Goal: Go to known website: Go to known website

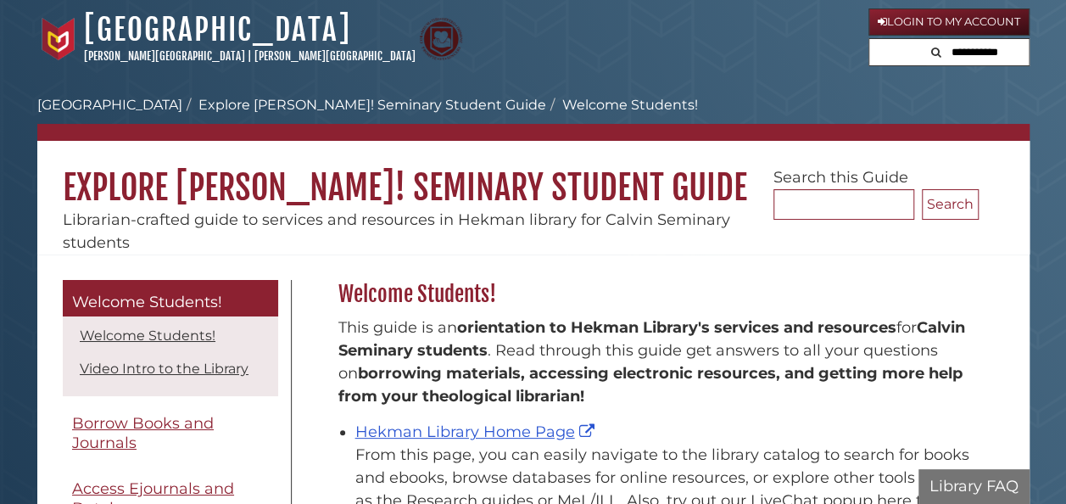
scroll to position [249, 649]
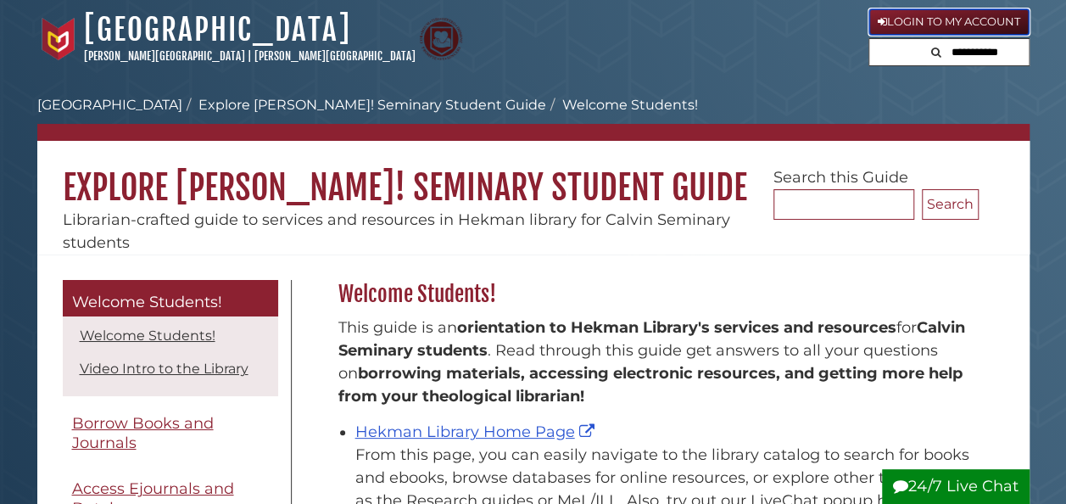
click at [970, 26] on link "Login to My Account" at bounding box center [948, 21] width 161 height 27
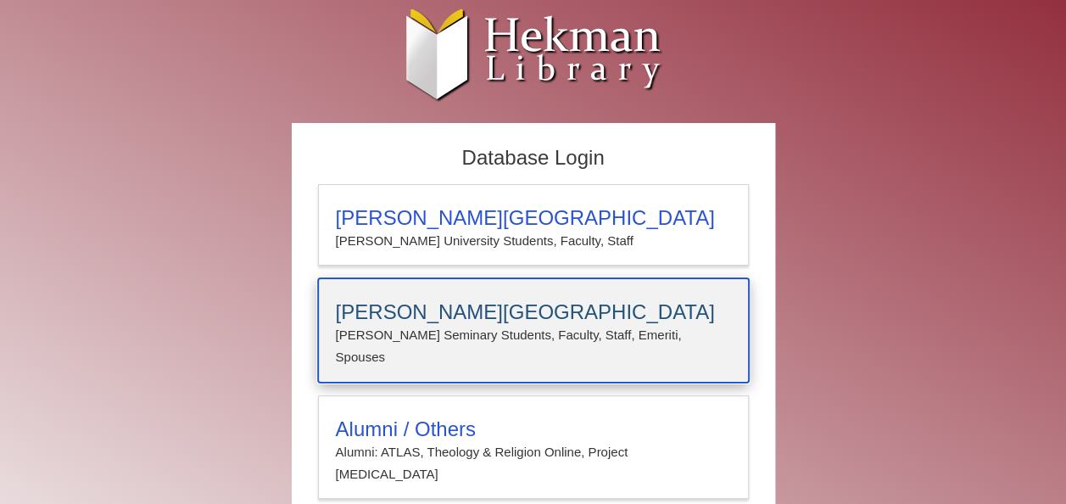
click at [512, 316] on h3 "[PERSON_NAME][GEOGRAPHIC_DATA]" at bounding box center [533, 312] width 395 height 24
